Goal: Task Accomplishment & Management: Complete application form

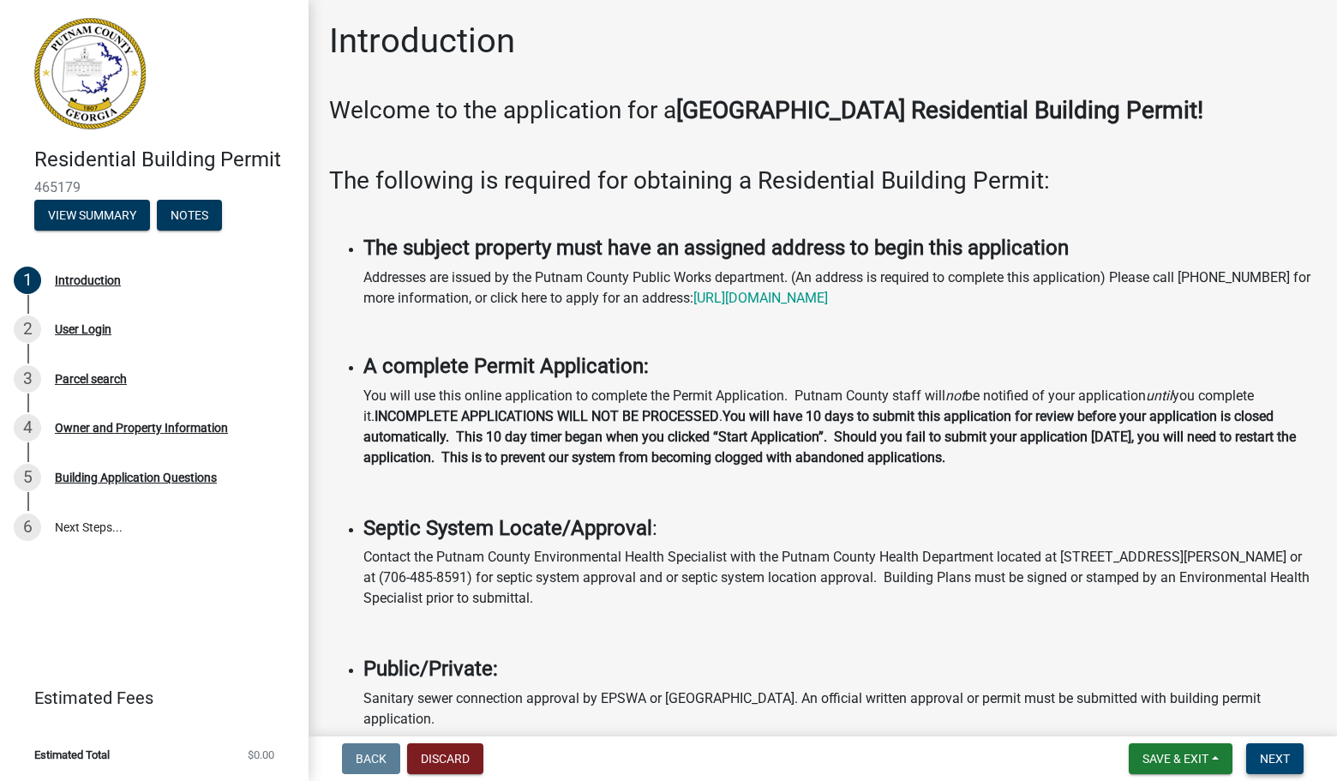
click at [1273, 750] on button "Next" at bounding box center [1274, 758] width 57 height 31
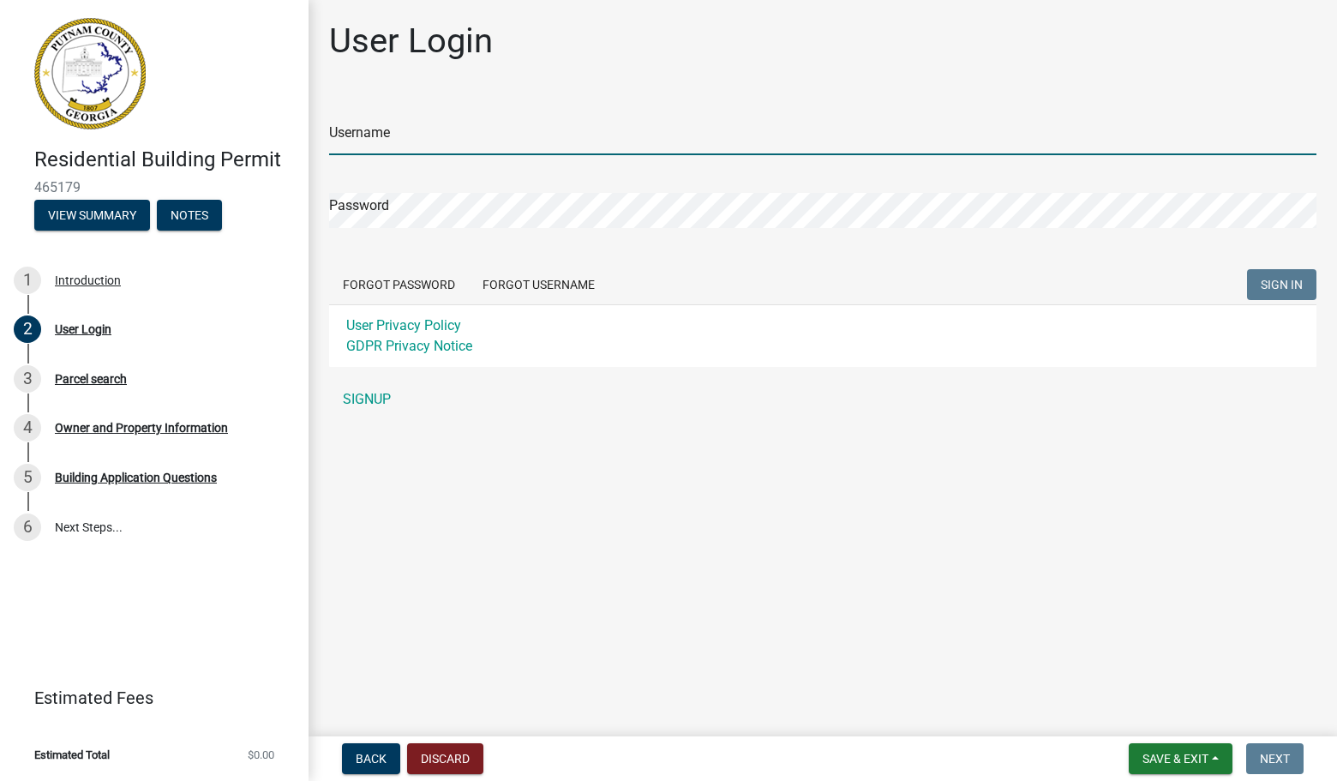
click at [399, 126] on input "Username" at bounding box center [822, 137] width 987 height 35
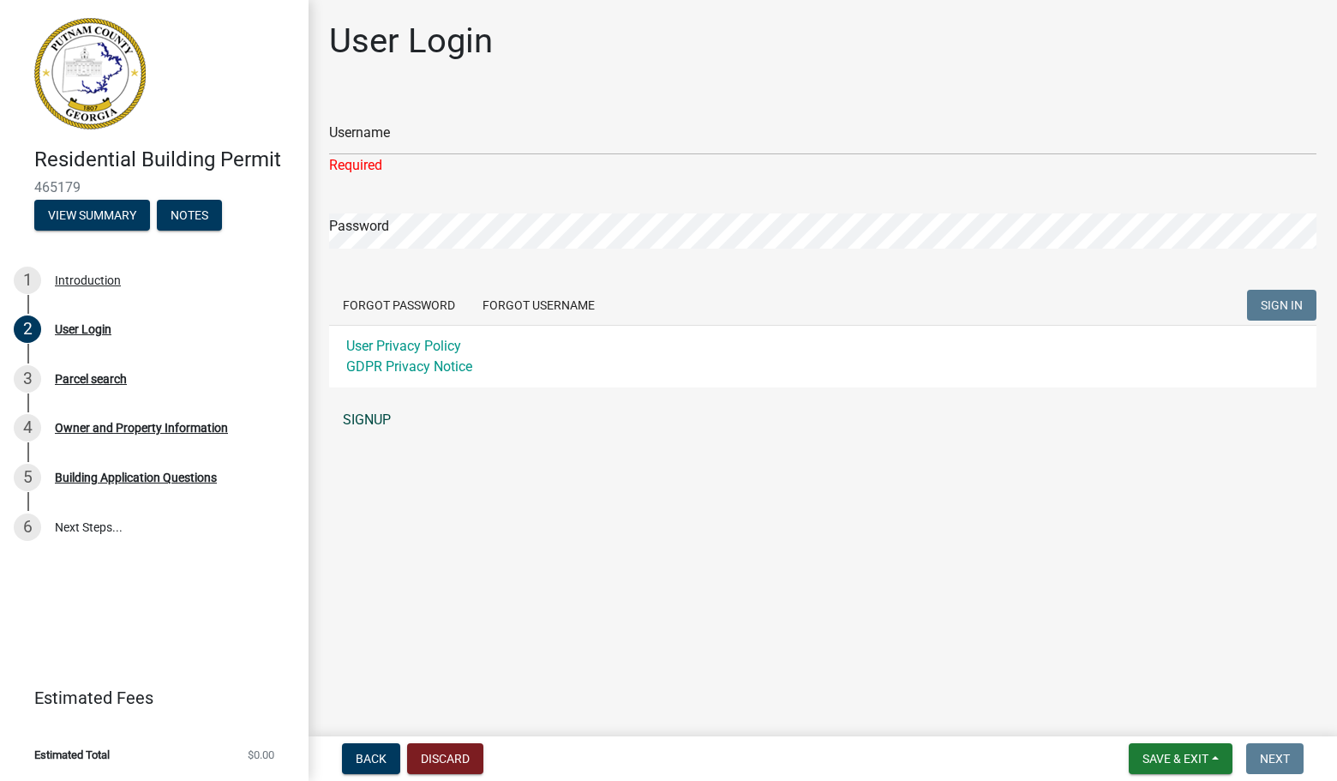
click at [375, 397] on div "Username Required Password Forgot Password Forgot Username SIGN IN User Privacy…" at bounding box center [822, 266] width 987 height 341
click at [369, 420] on link "SIGNUP" at bounding box center [822, 420] width 987 height 34
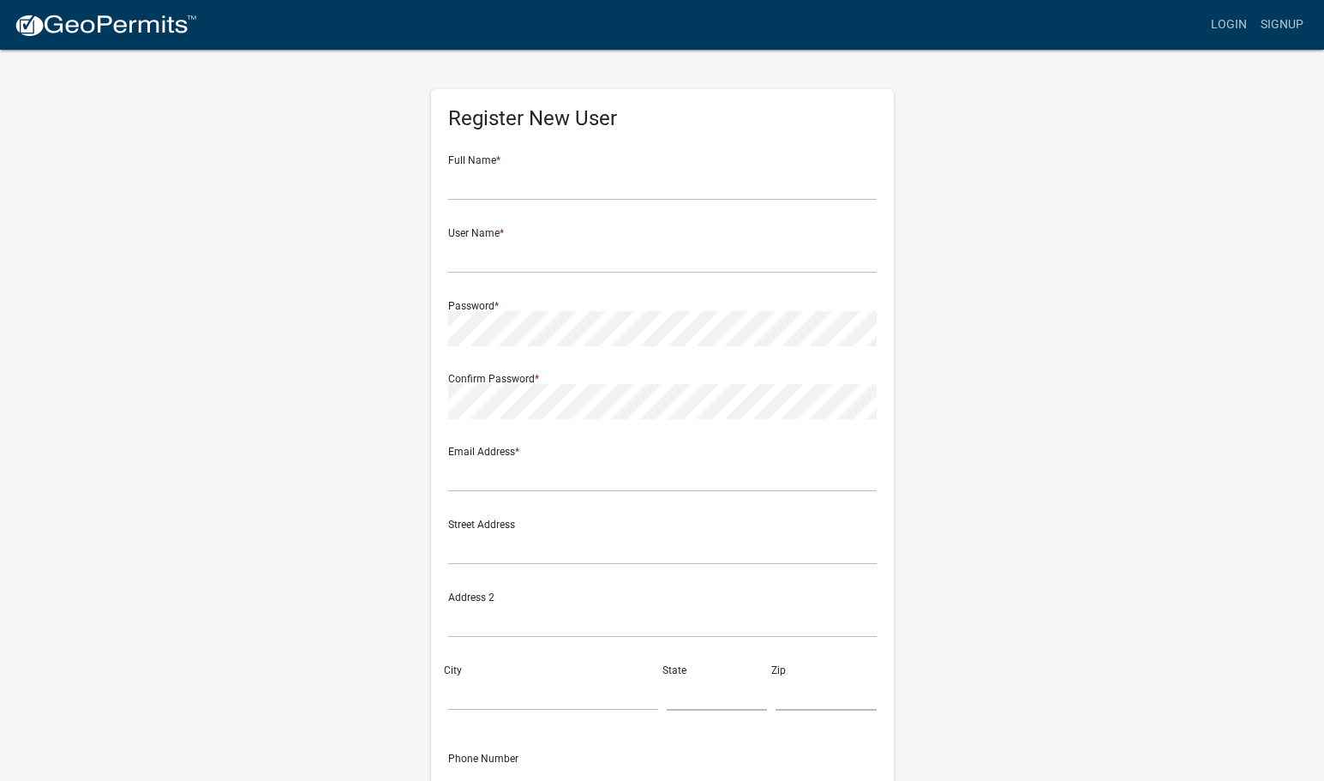
click at [516, 159] on div "Full Name *" at bounding box center [662, 170] width 428 height 59
click at [519, 166] on input "text" at bounding box center [662, 182] width 428 height 35
type input "Sarah Shirk"
type input "sshirk@fdc-llc.com"
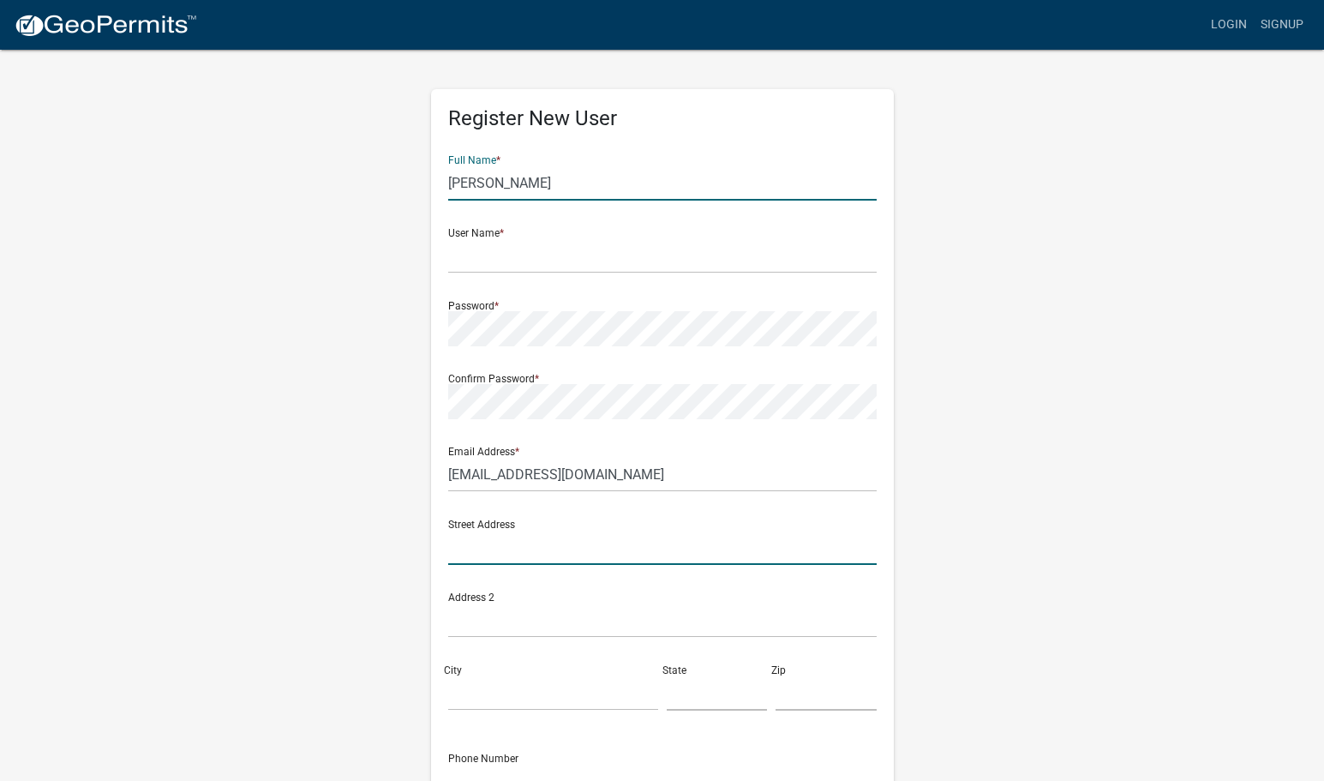
type input "235 Corporate Center Drive"
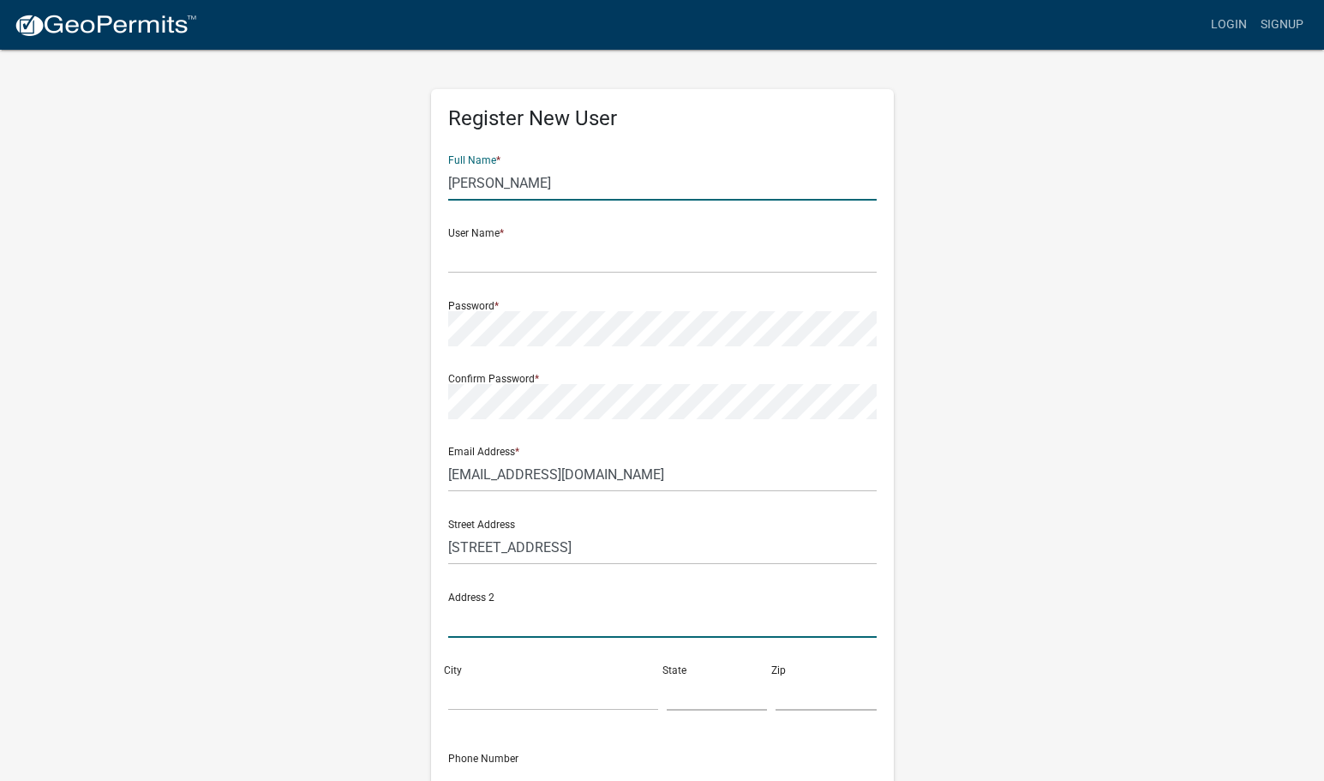
type input "Suite 200"
type input "Stockbridge"
type input "GA"
type input "30281"
type input "7703139416"
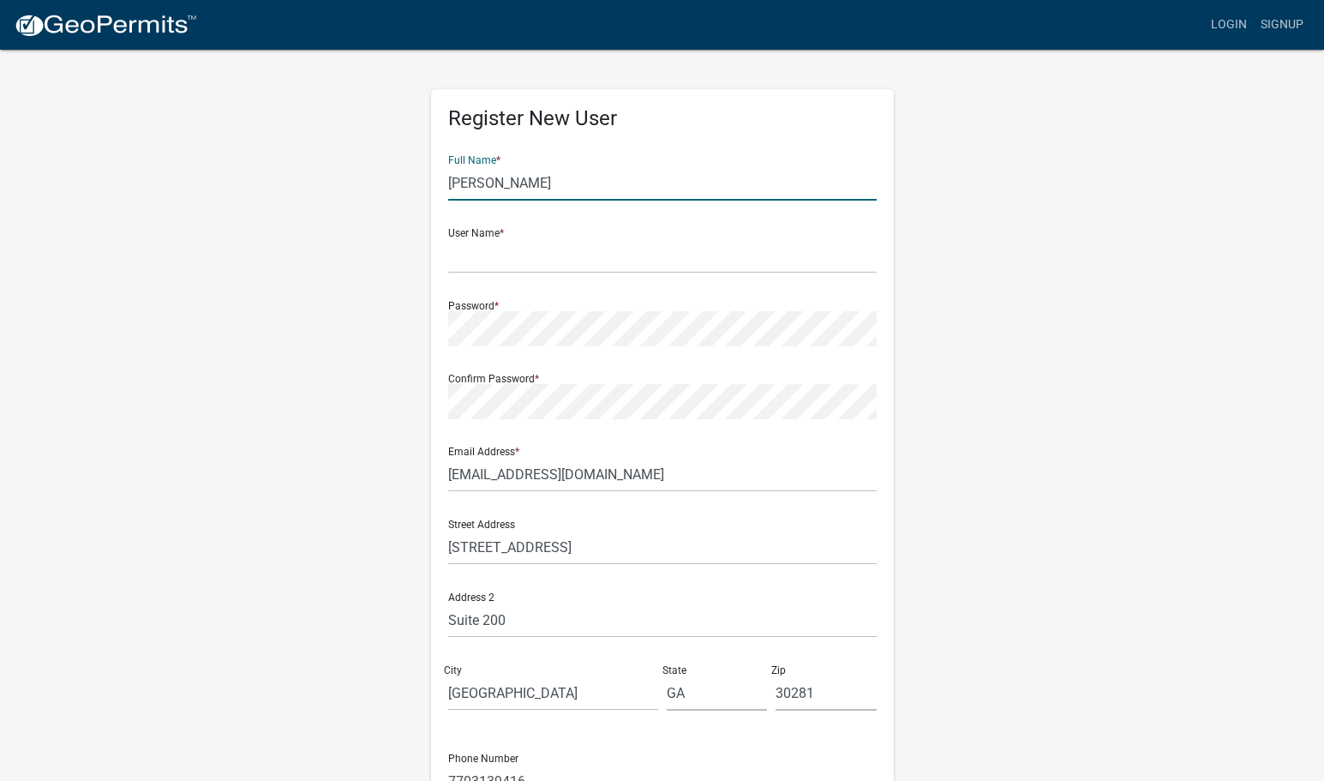
drag, startPoint x: 530, startPoint y: 182, endPoint x: 494, endPoint y: 192, distance: 37.4
click at [486, 182] on input "Sarah Shirk" at bounding box center [662, 182] width 428 height 35
click at [510, 257] on input "text" at bounding box center [662, 255] width 428 height 35
click at [513, 174] on input "Sarah" at bounding box center [662, 182] width 428 height 35
type input "Sarah Shirk"
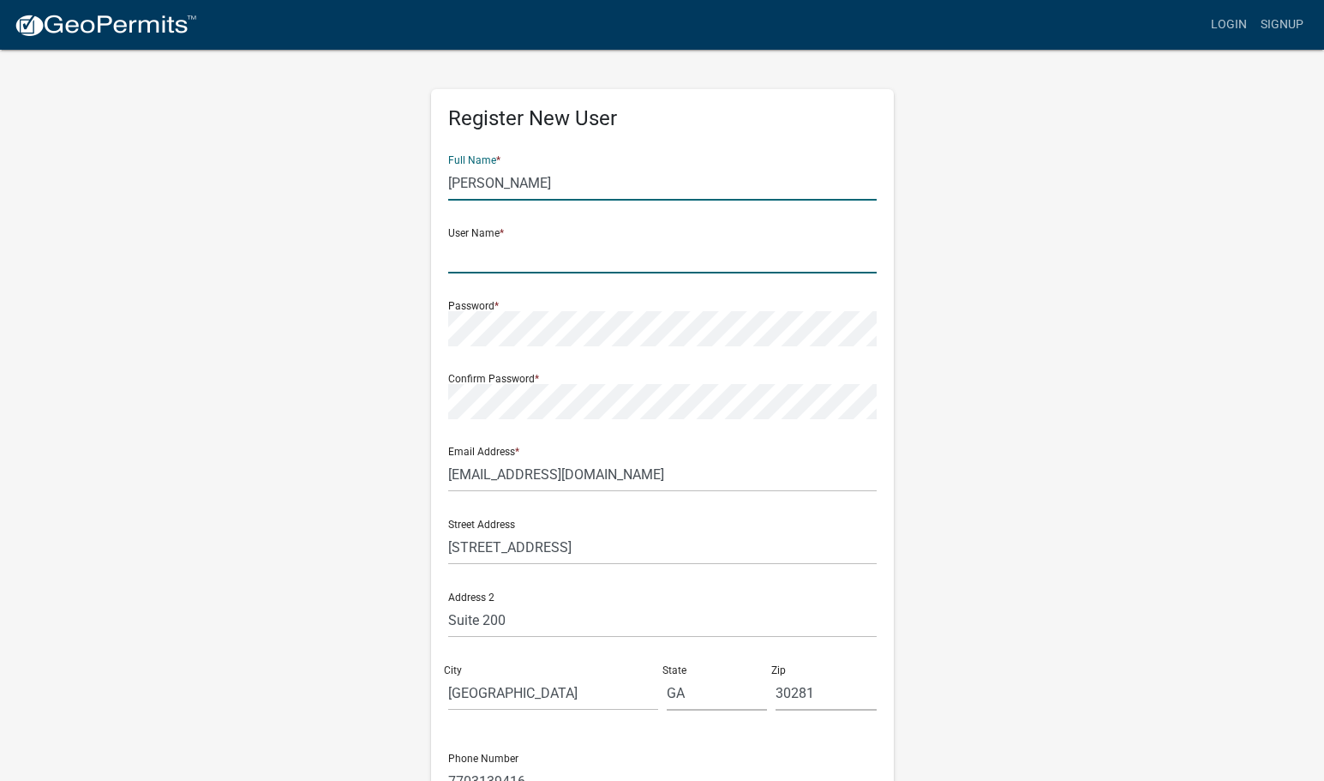
click at [539, 251] on input "text" at bounding box center [662, 255] width 428 height 35
type input "sshirk"
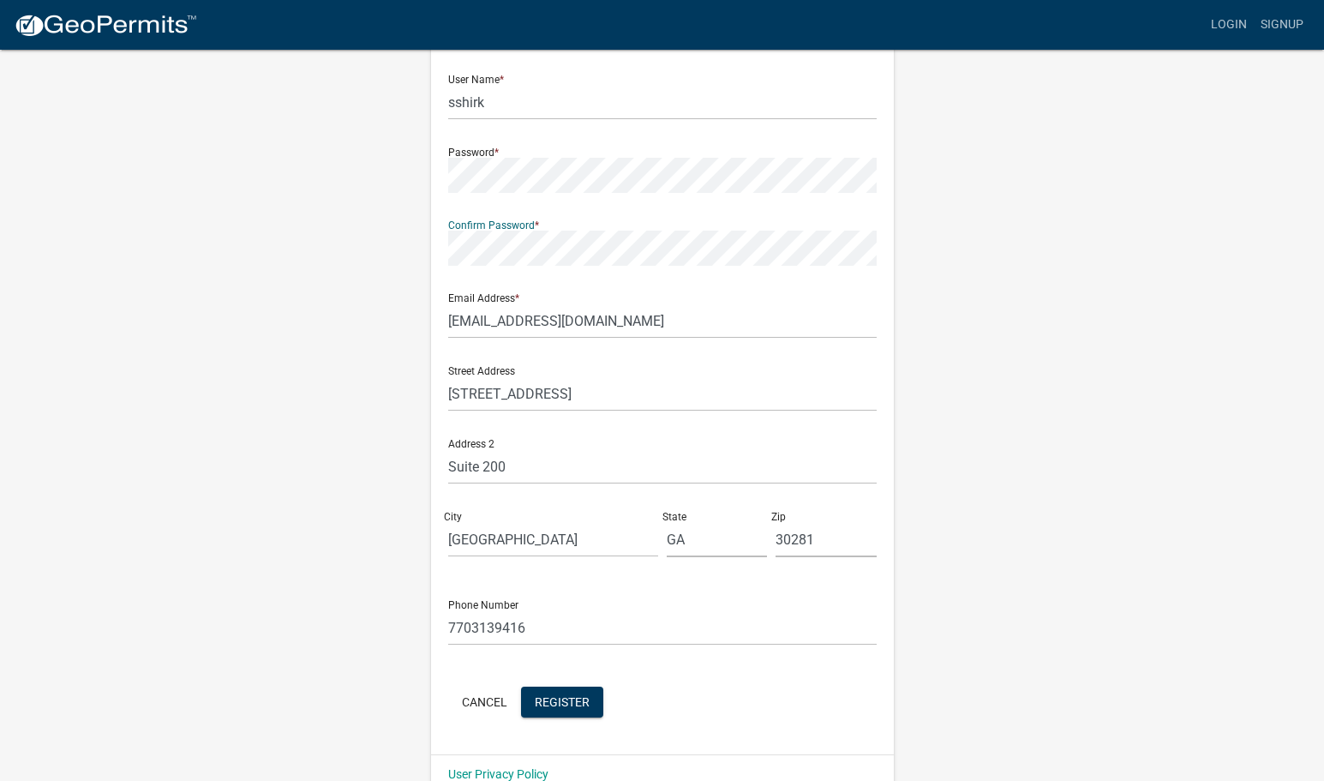
scroll to position [184, 0]
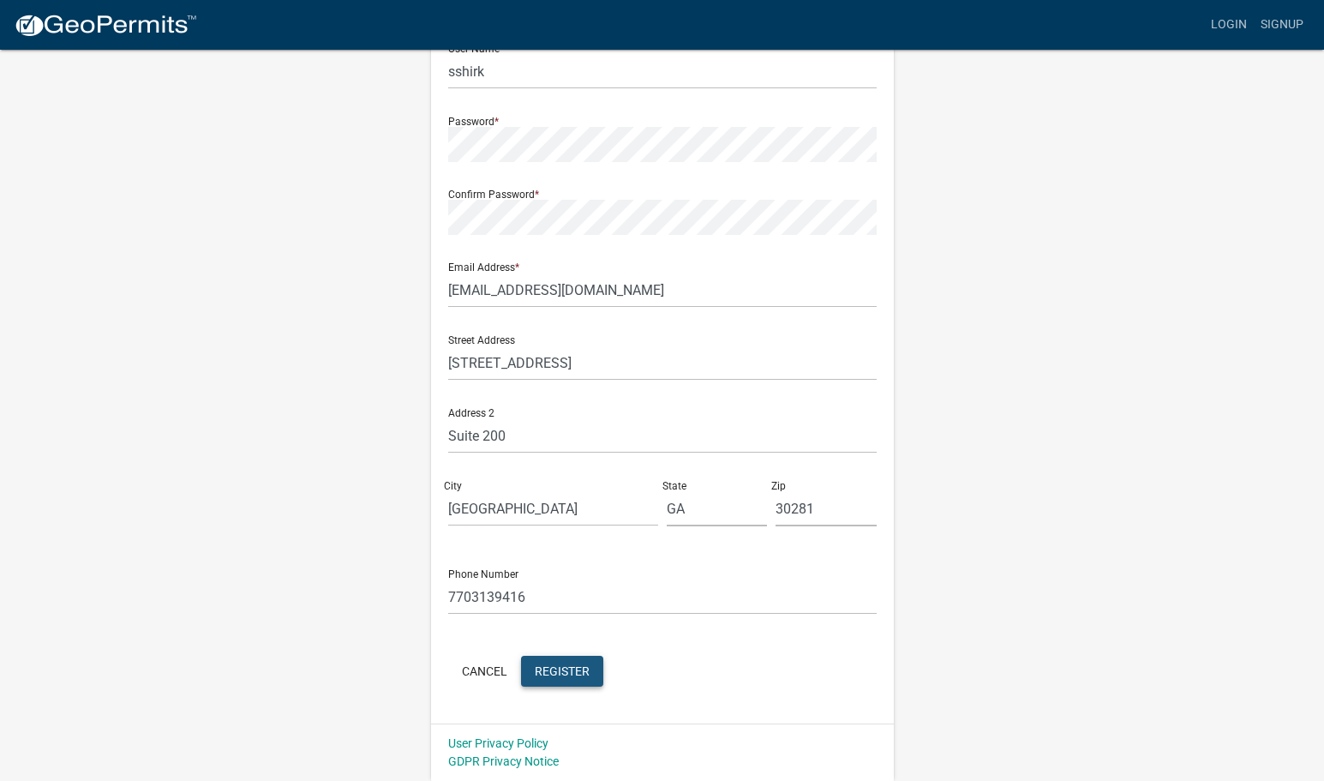
click at [562, 677] on span "Register" at bounding box center [562, 670] width 55 height 14
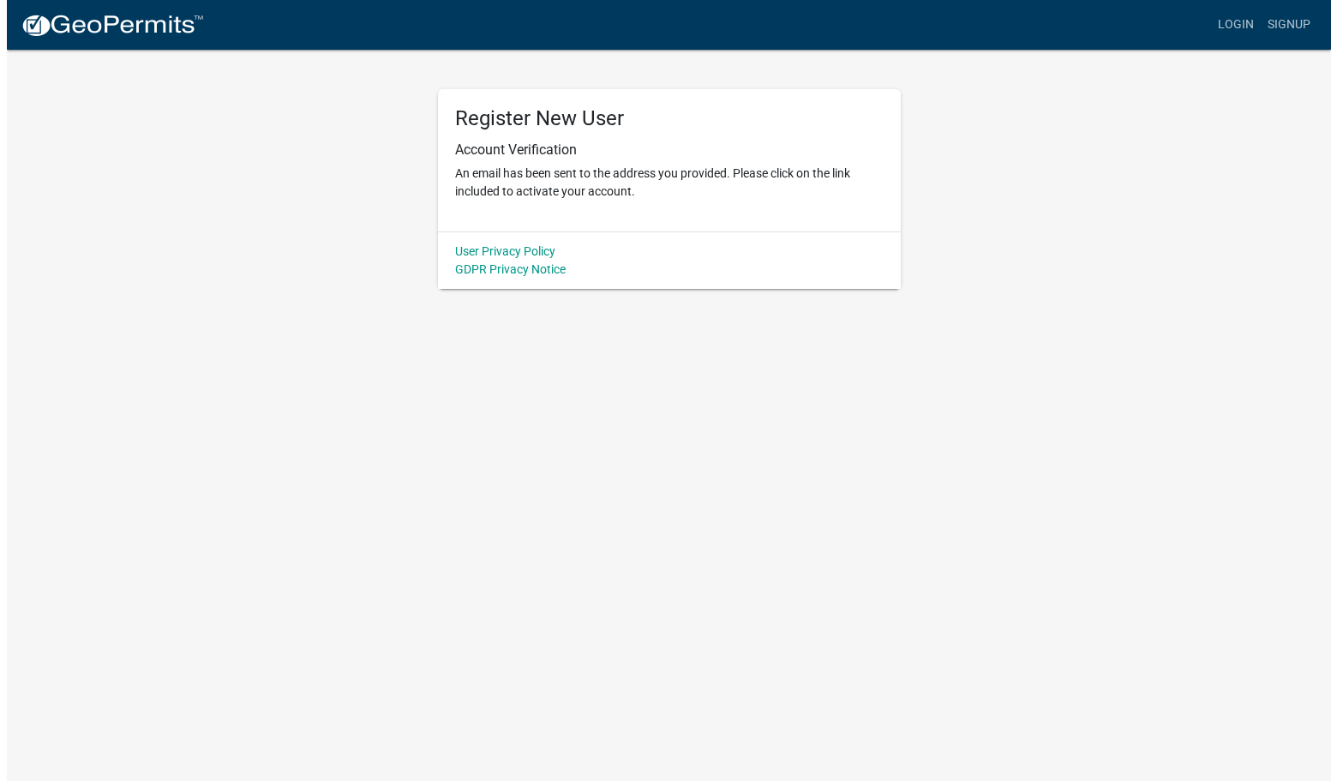
scroll to position [0, 0]
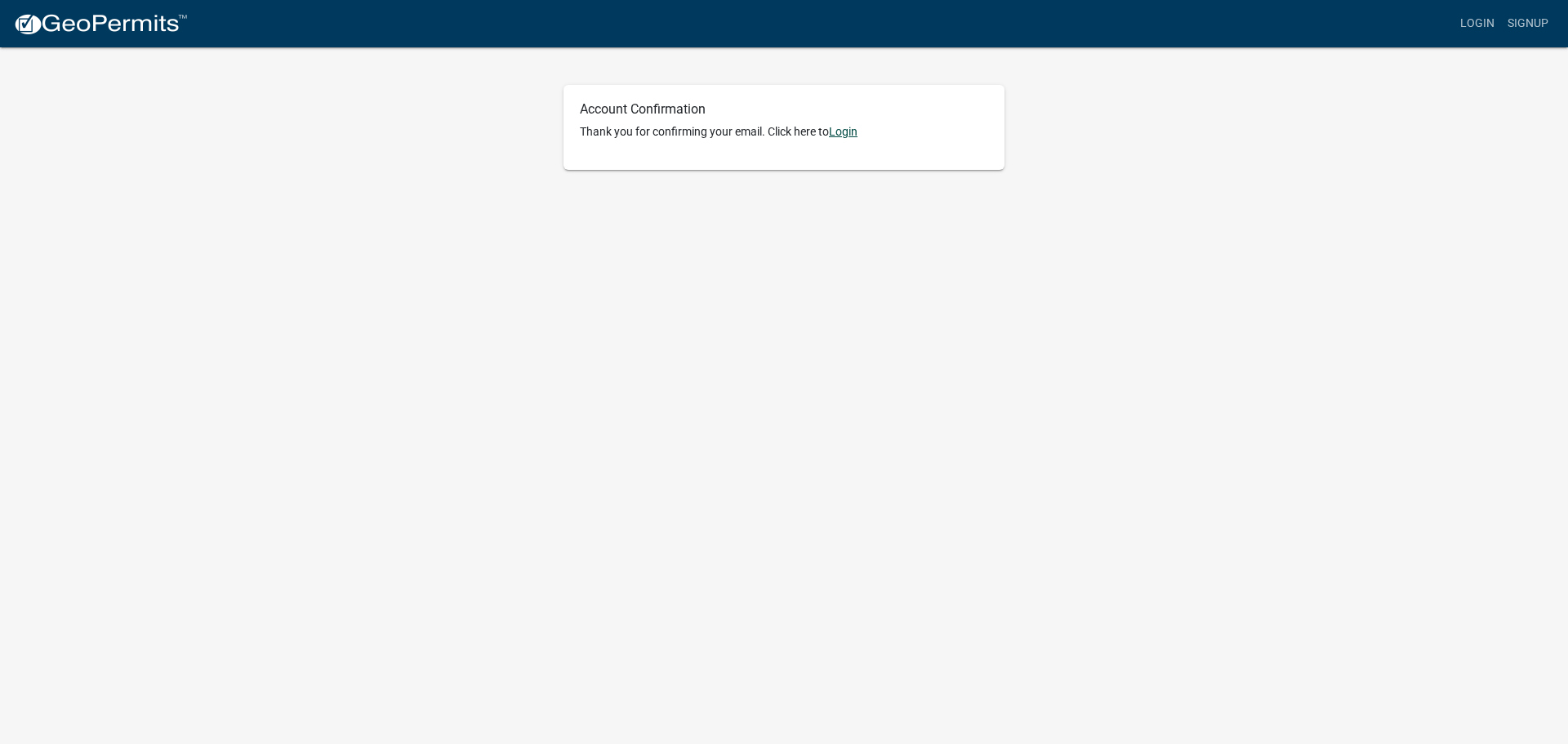
click at [849, 137] on link "Login" at bounding box center [844, 131] width 29 height 13
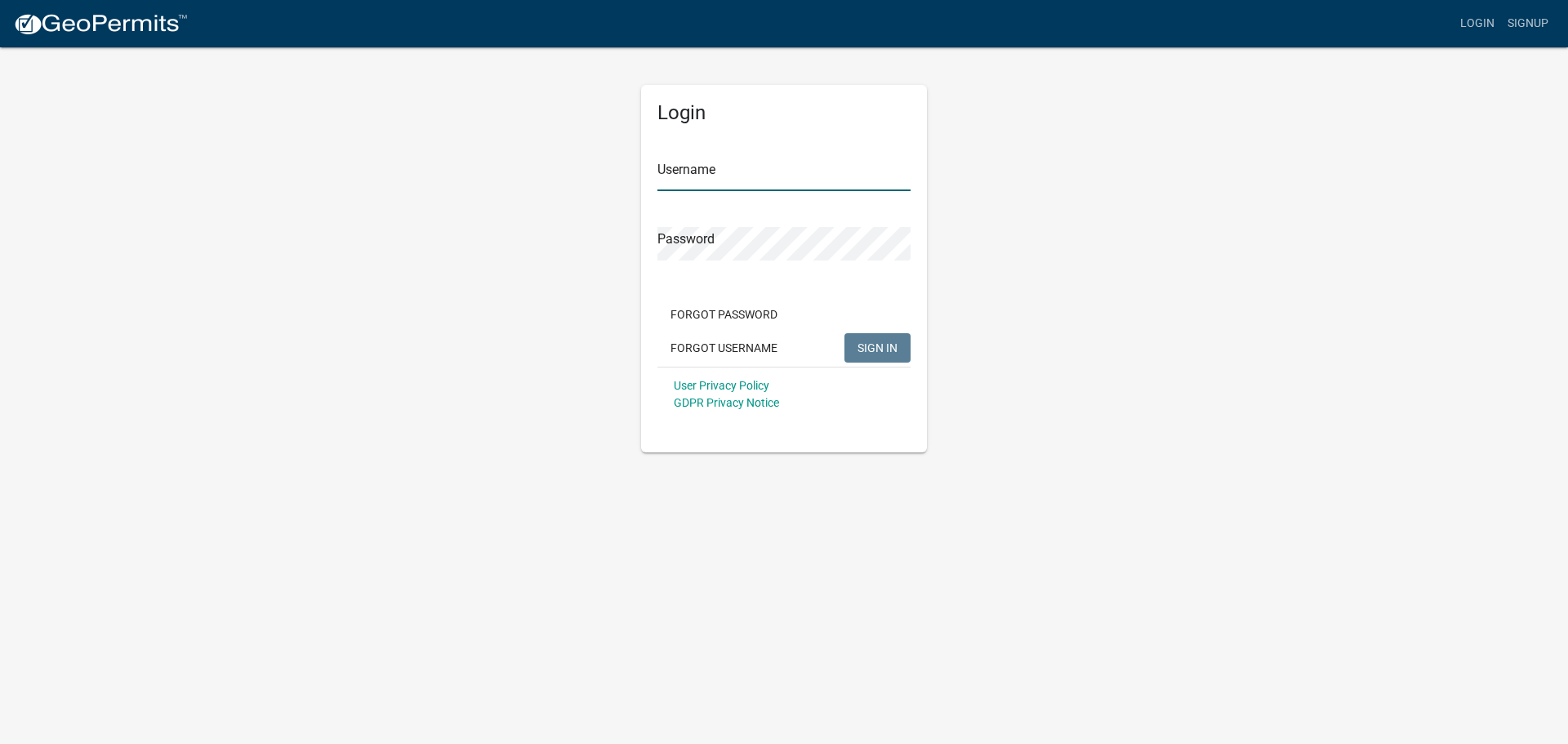
type input "sshirk"
click at [884, 338] on button "SIGN IN" at bounding box center [877, 348] width 66 height 30
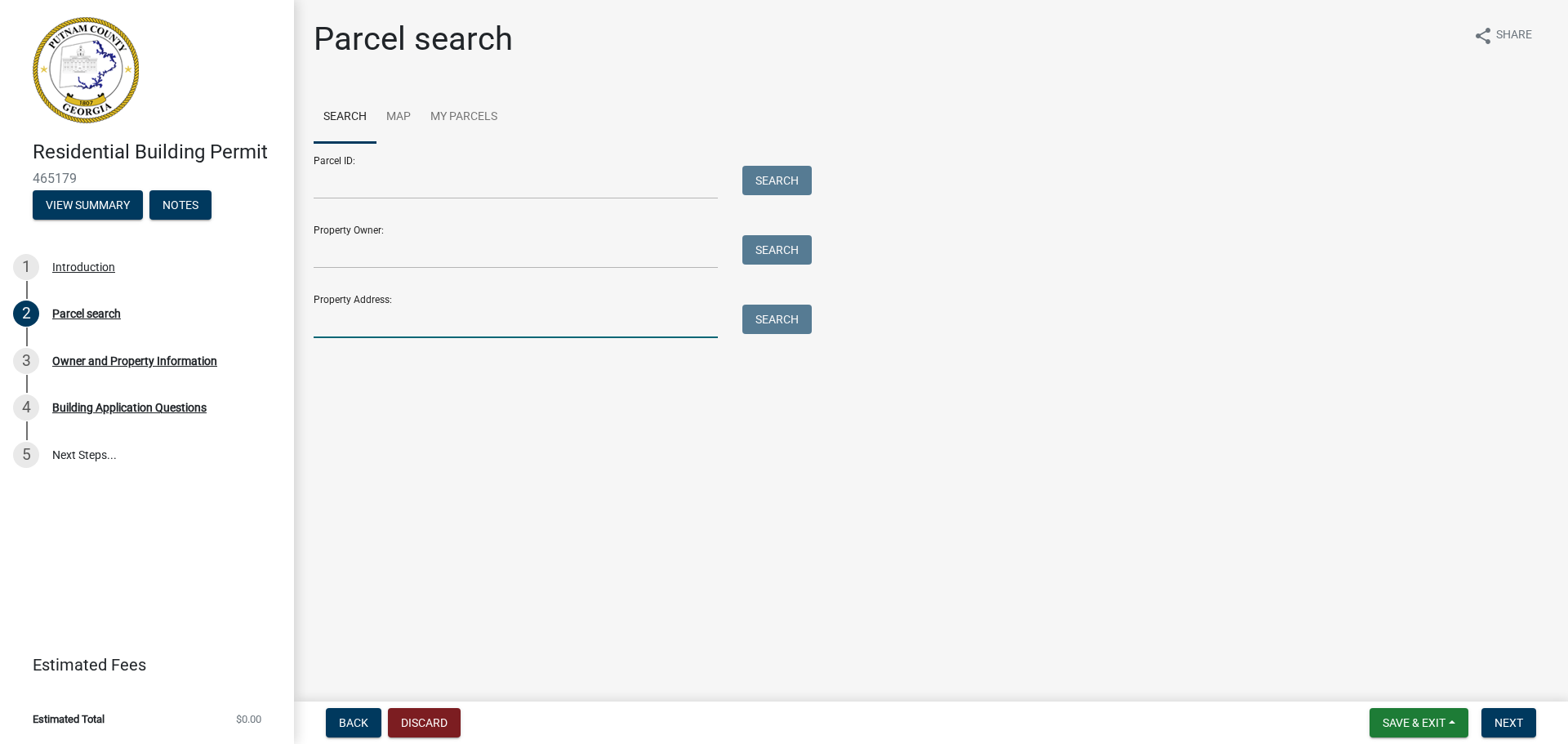
click at [370, 324] on input "Property Address:" at bounding box center [516, 321] width 404 height 33
type input "1041 Crooked Creek Rd."
click at [784, 319] on button "Search" at bounding box center [777, 319] width 70 height 30
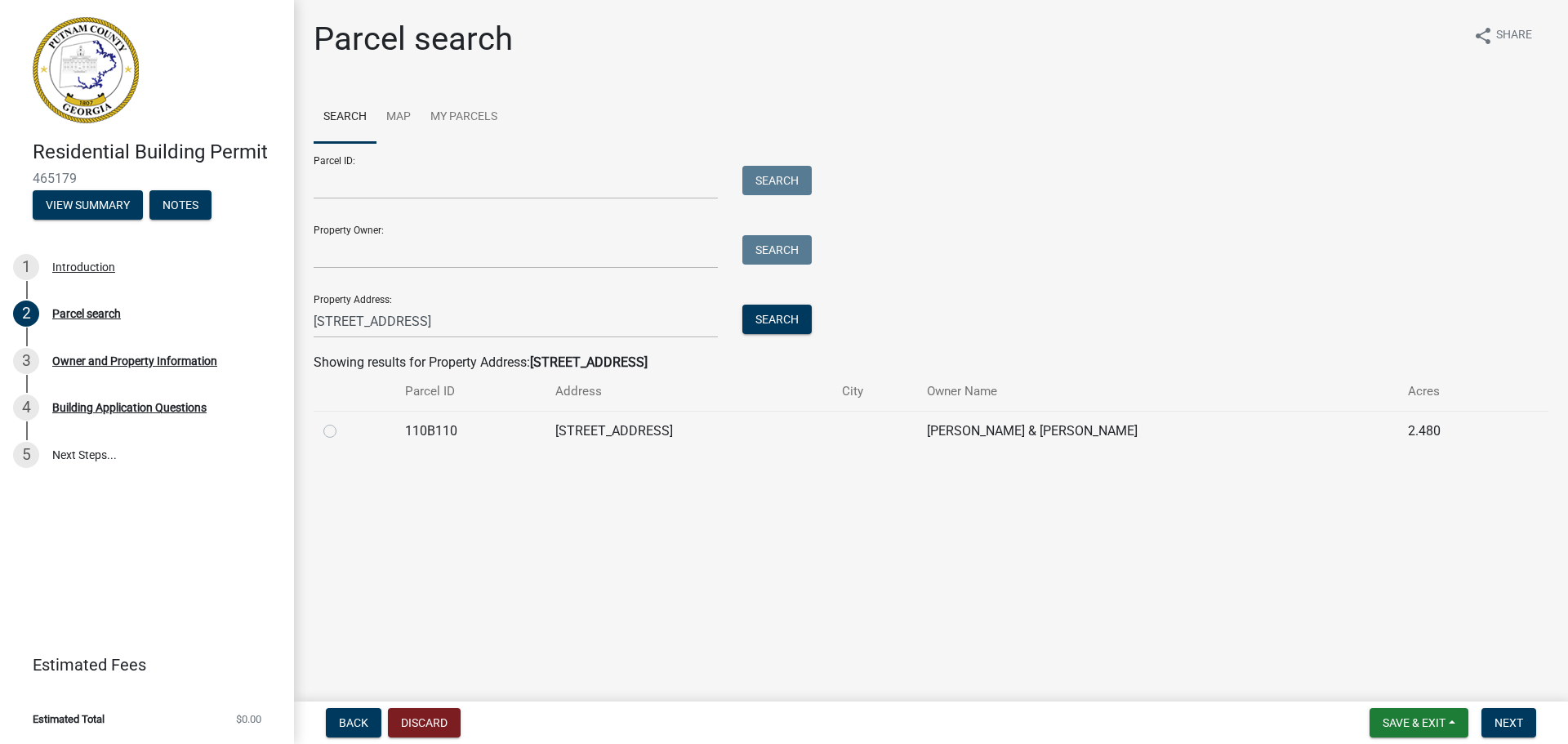
click at [343, 421] on label at bounding box center [343, 421] width 0 height 0
click at [343, 432] on input "radio" at bounding box center [348, 426] width 10 height 10
radio input "true"
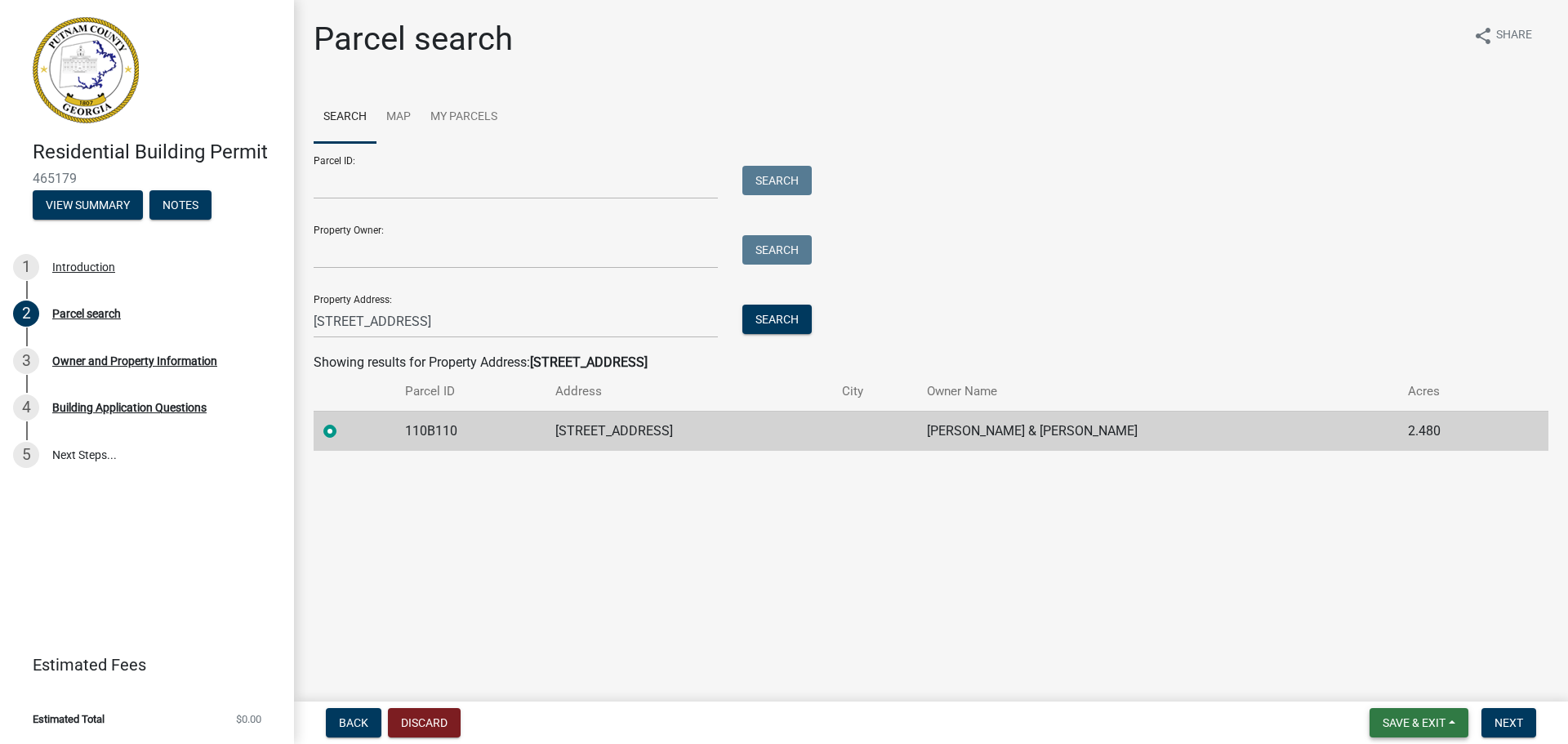
click at [1397, 718] on span "Save & Exit" at bounding box center [1415, 723] width 63 height 13
click at [1505, 710] on button "Next" at bounding box center [1508, 722] width 54 height 30
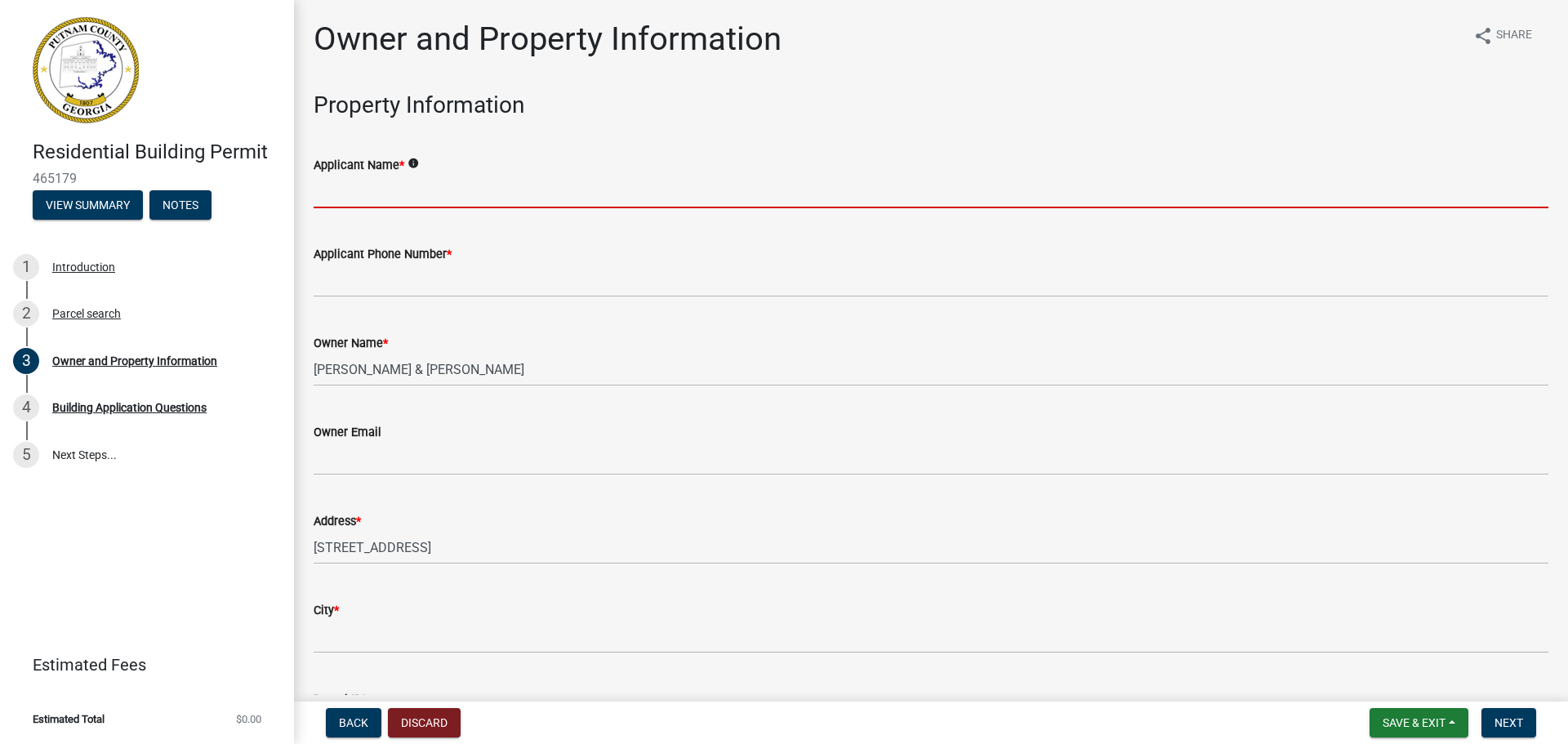
click at [407, 185] on input "Applicant Name *" at bounding box center [931, 191] width 1235 height 33
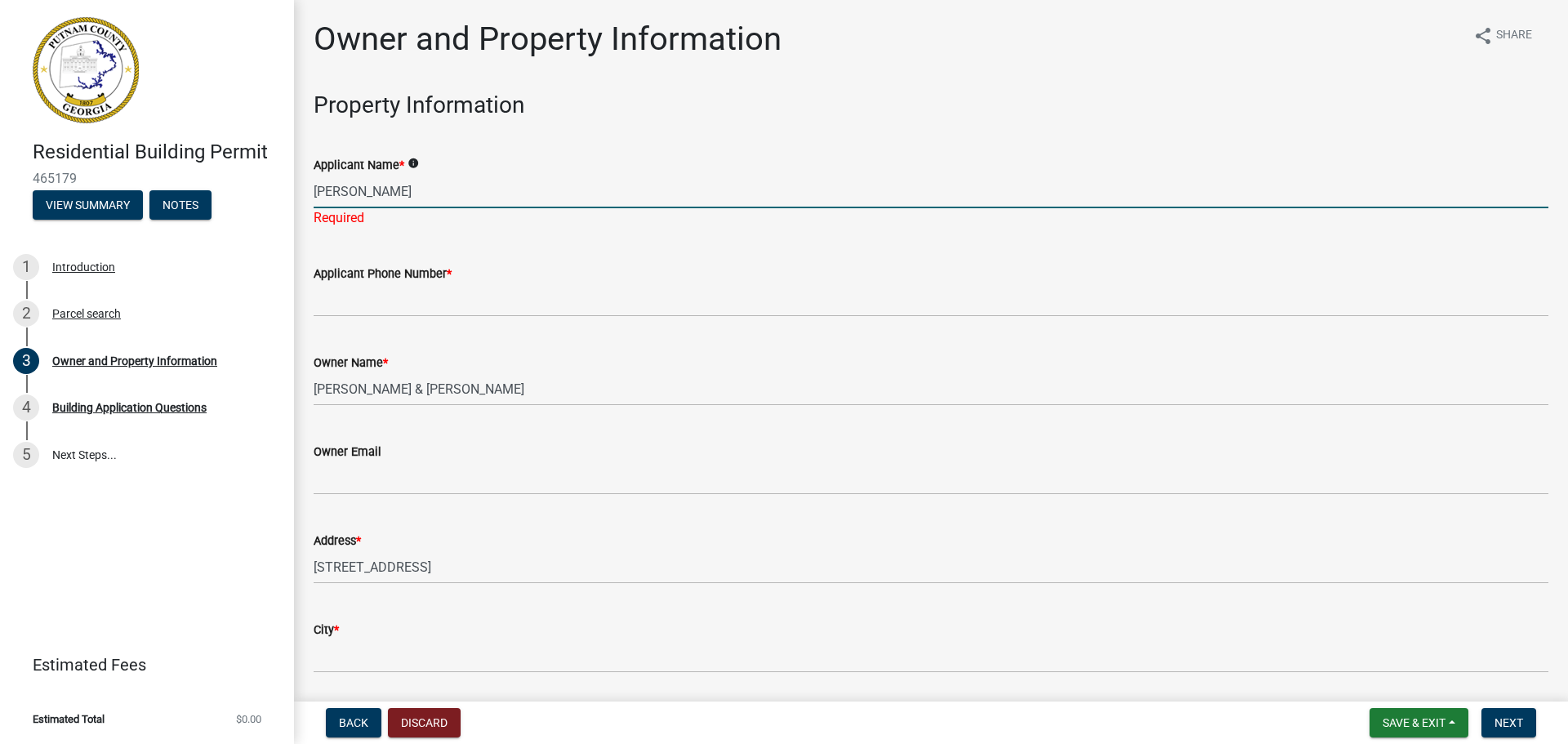
type input "Richard Harp"
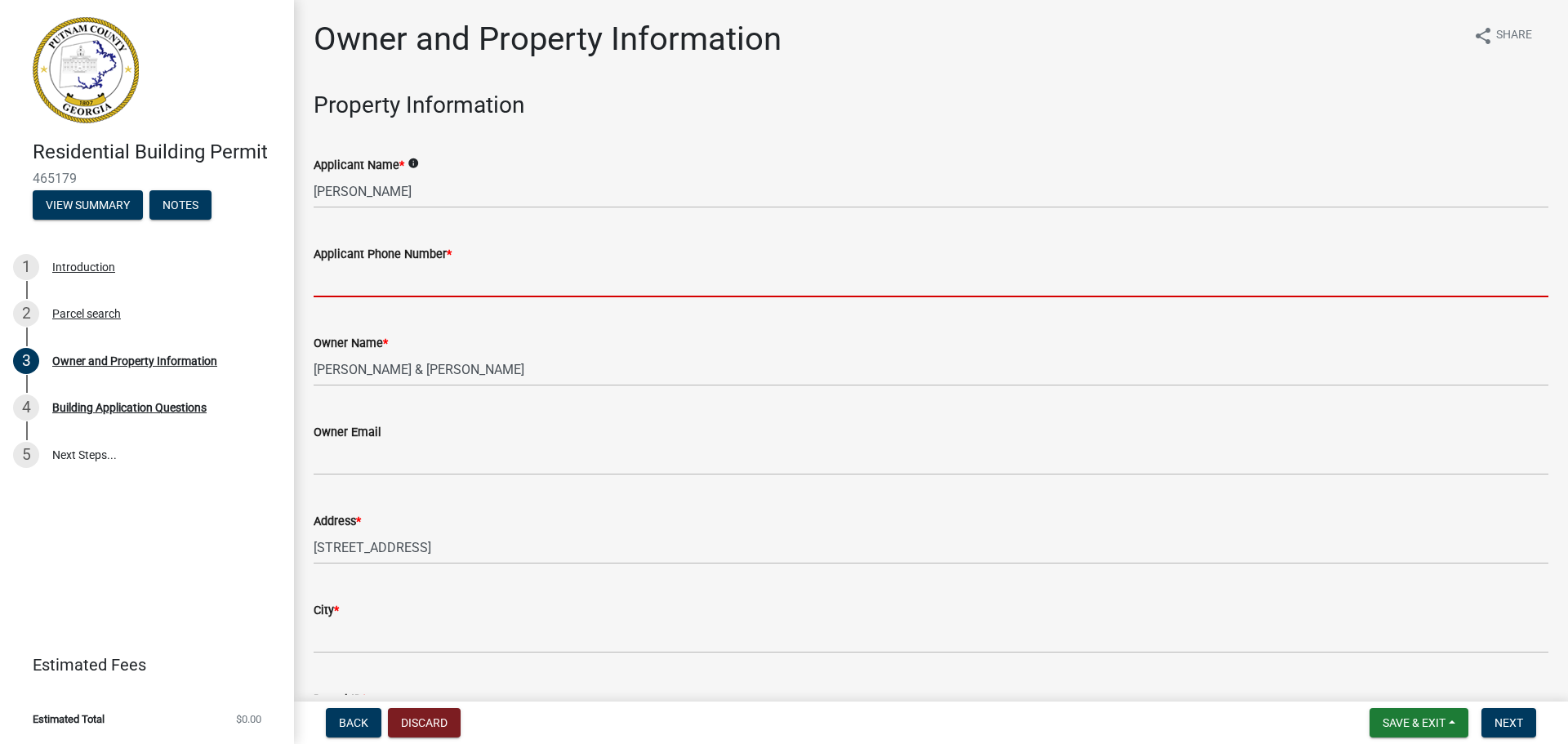
click at [488, 303] on wm-data-entity-input "Applicant Phone Number *" at bounding box center [931, 265] width 1235 height 89
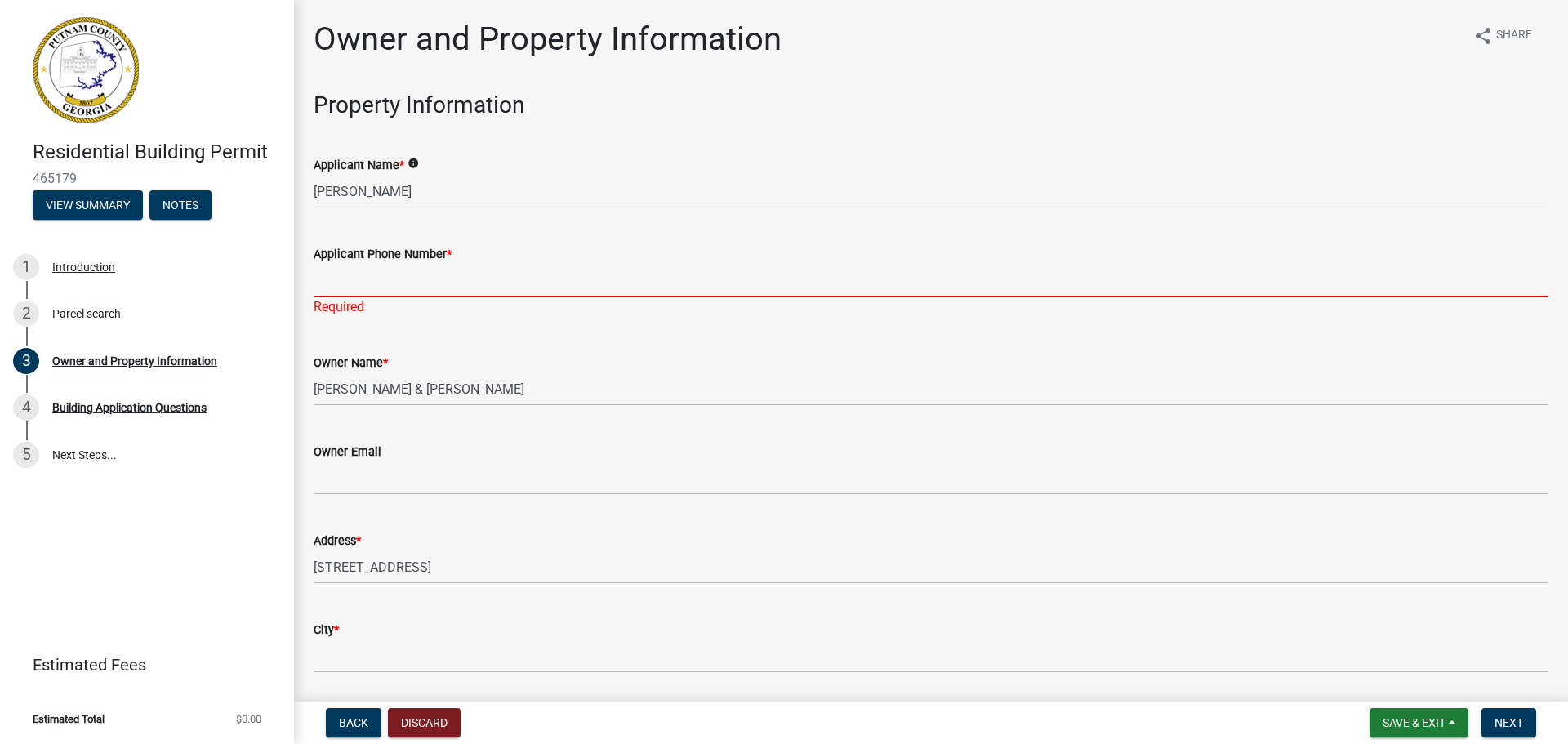
click at [366, 285] on input "Applicant Phone Number *" at bounding box center [931, 280] width 1235 height 33
click at [485, 286] on input "Applicant Phone Number *" at bounding box center [931, 280] width 1235 height 33
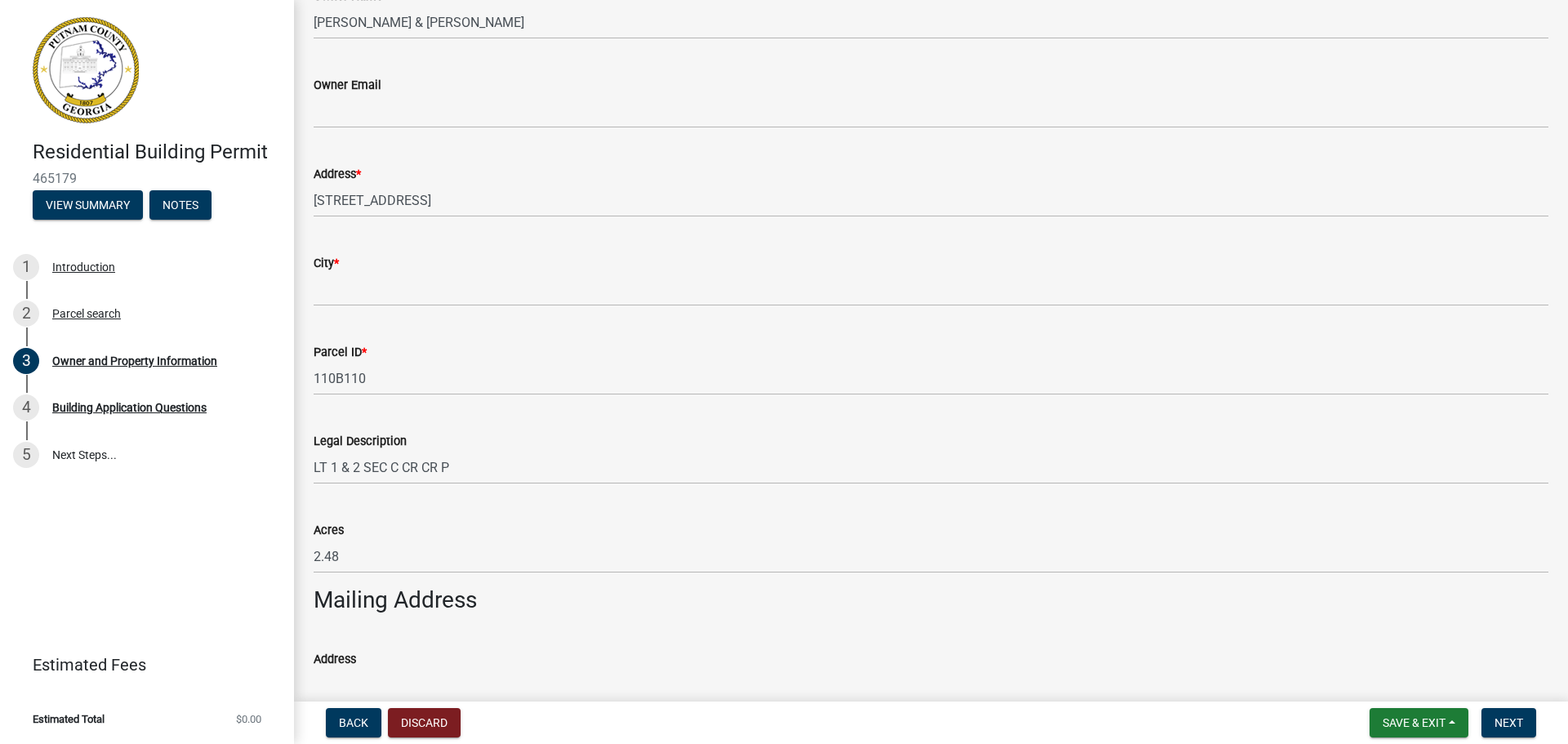
scroll to position [408, 0]
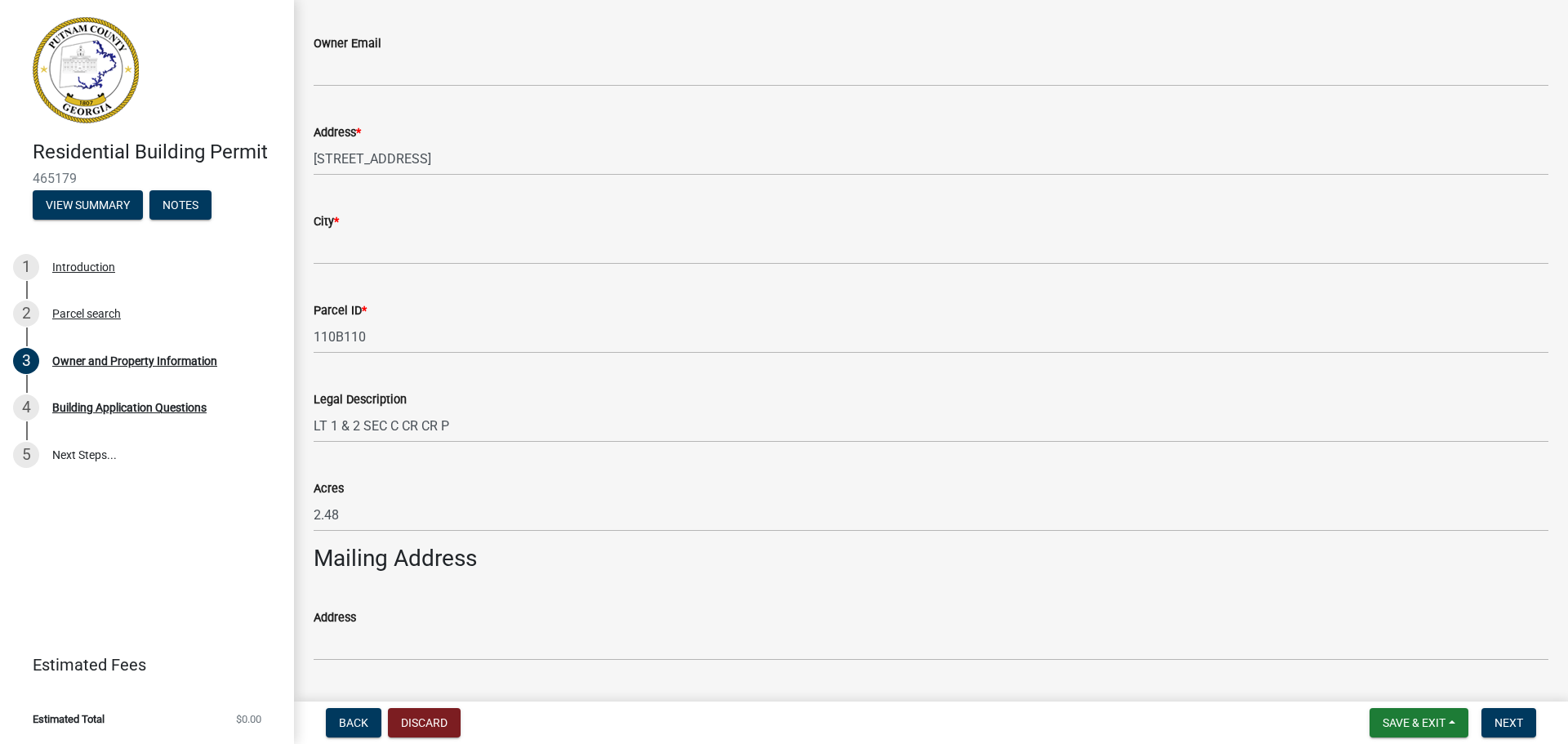
type input "770-231-7747"
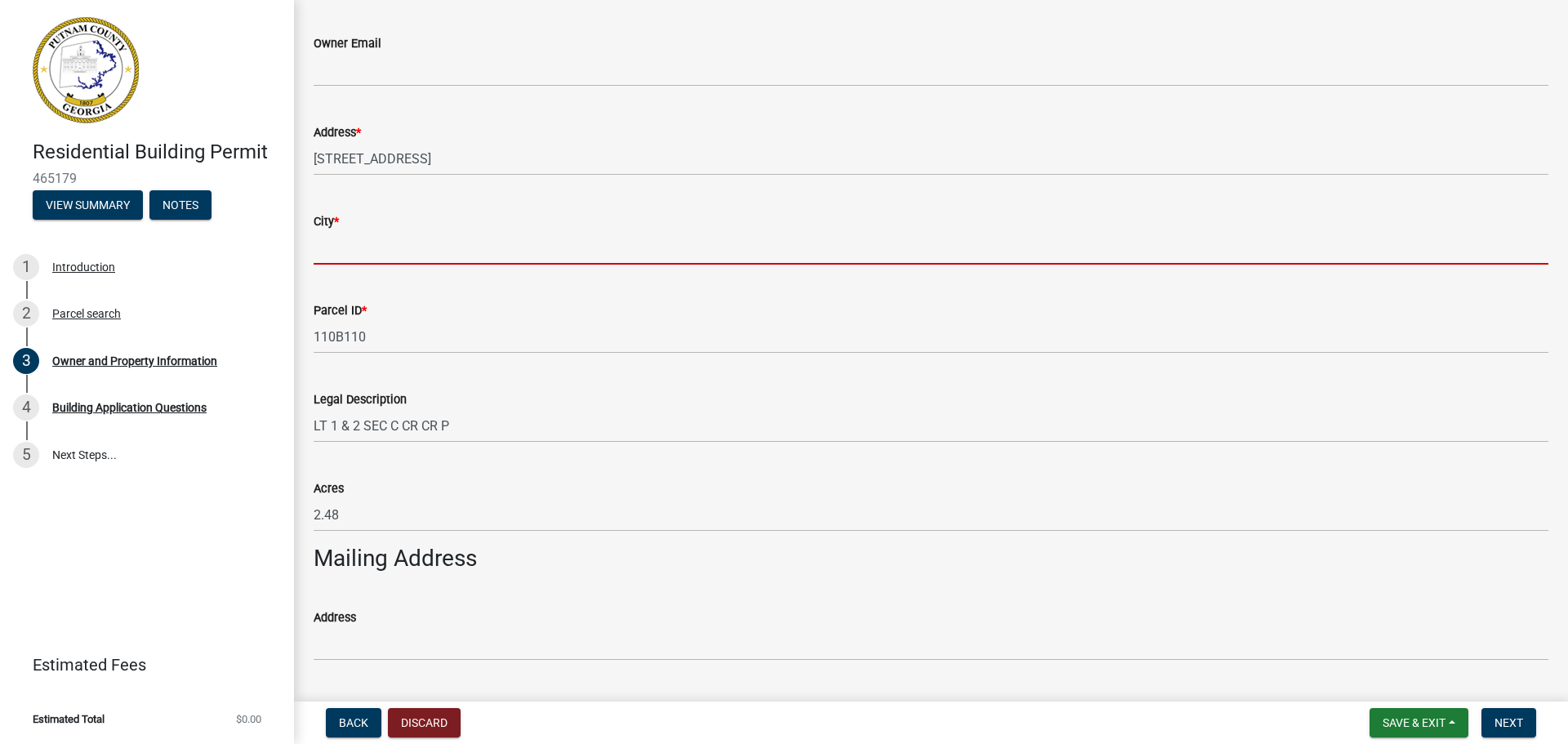
click at [423, 250] on input "City *" at bounding box center [931, 248] width 1235 height 33
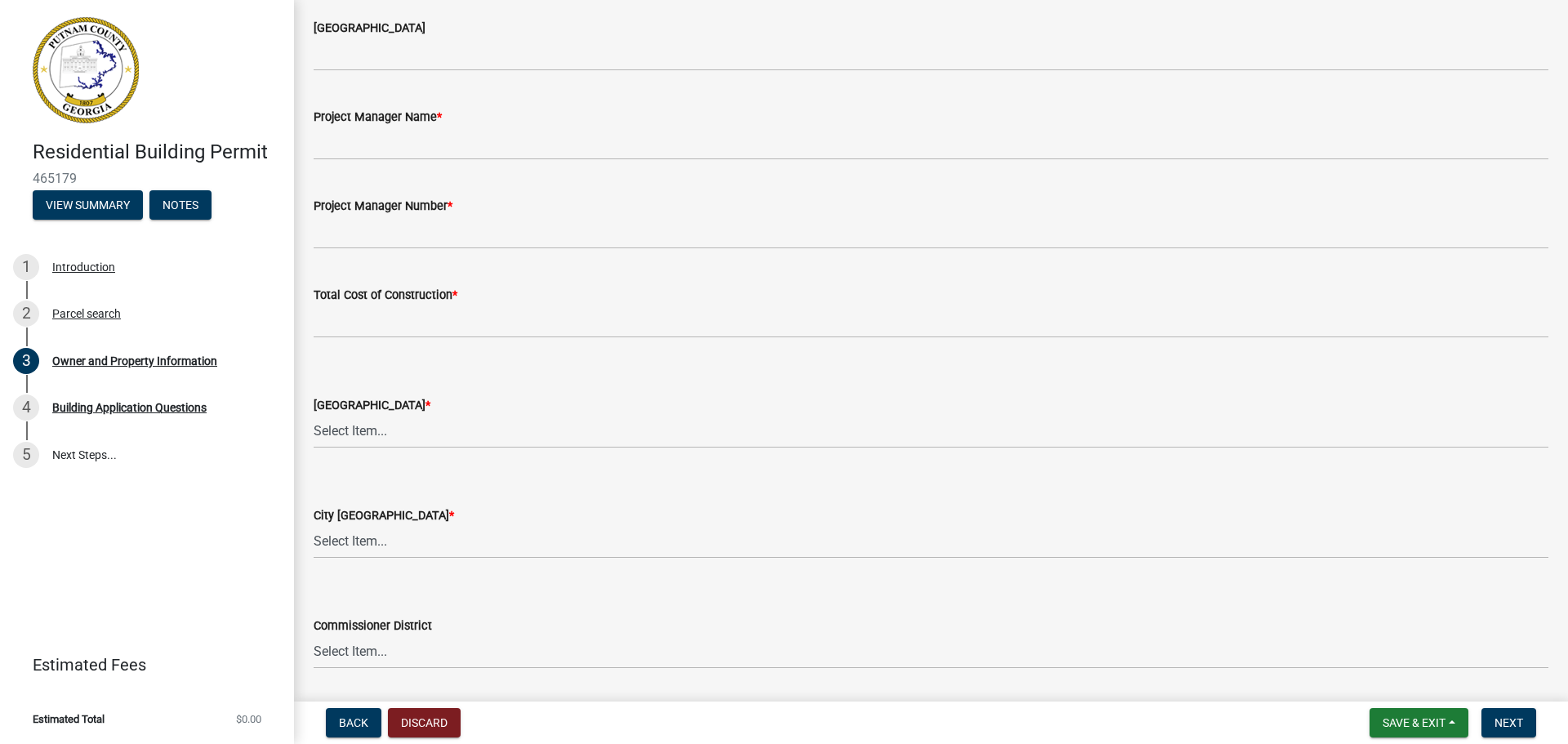
scroll to position [2429, 0]
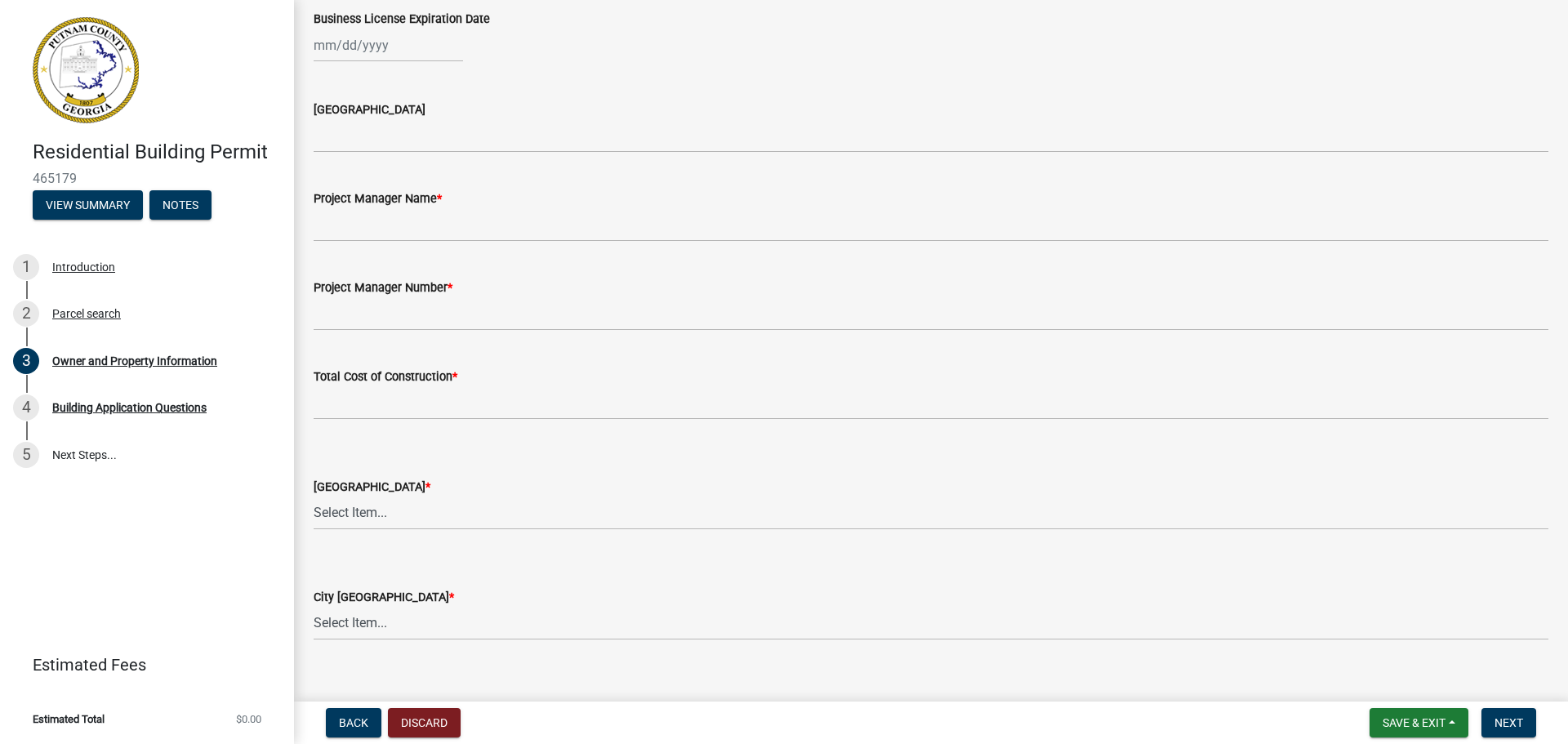
type input "Eastonton"
